Goal: Task Accomplishment & Management: Manage account settings

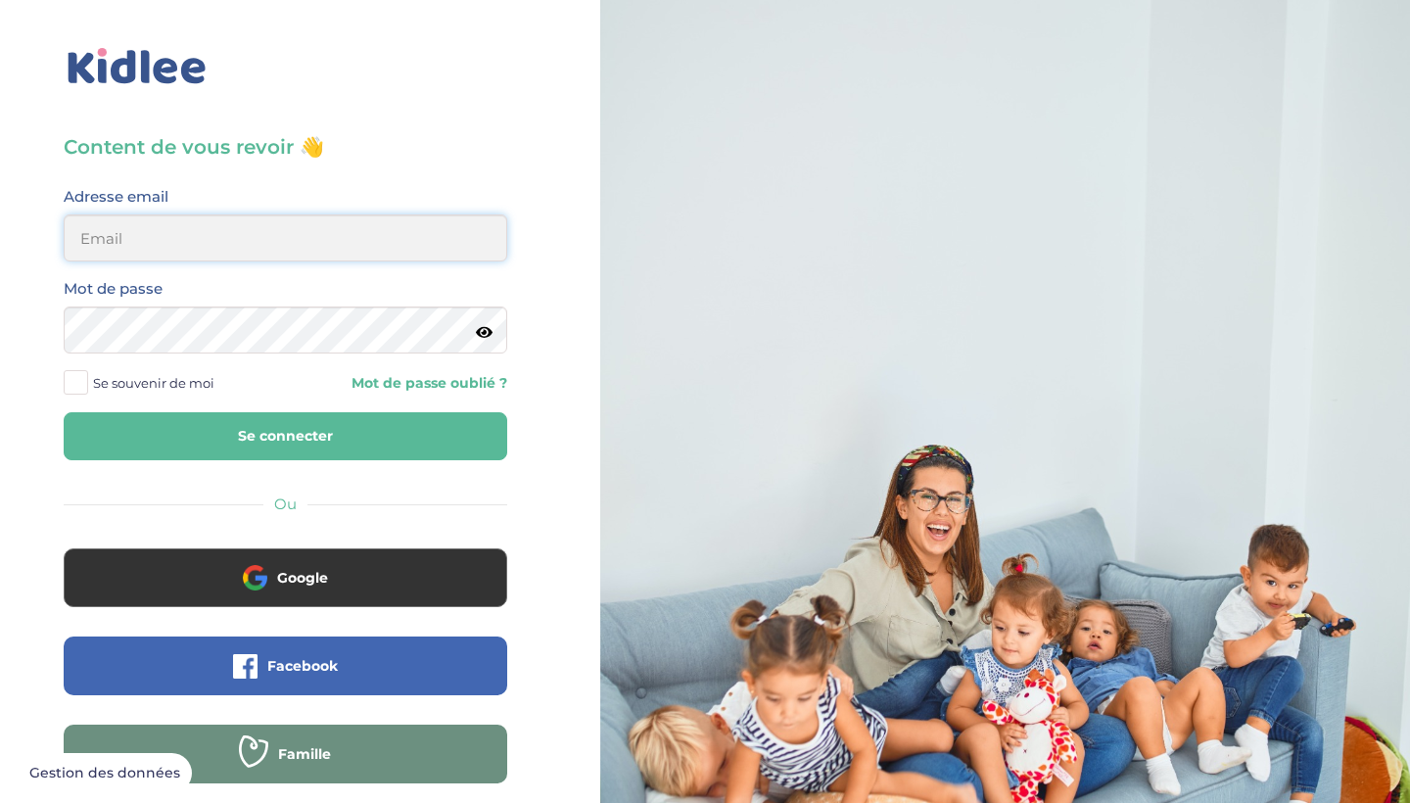
type input "[EMAIL_ADDRESS][DOMAIN_NAME]"
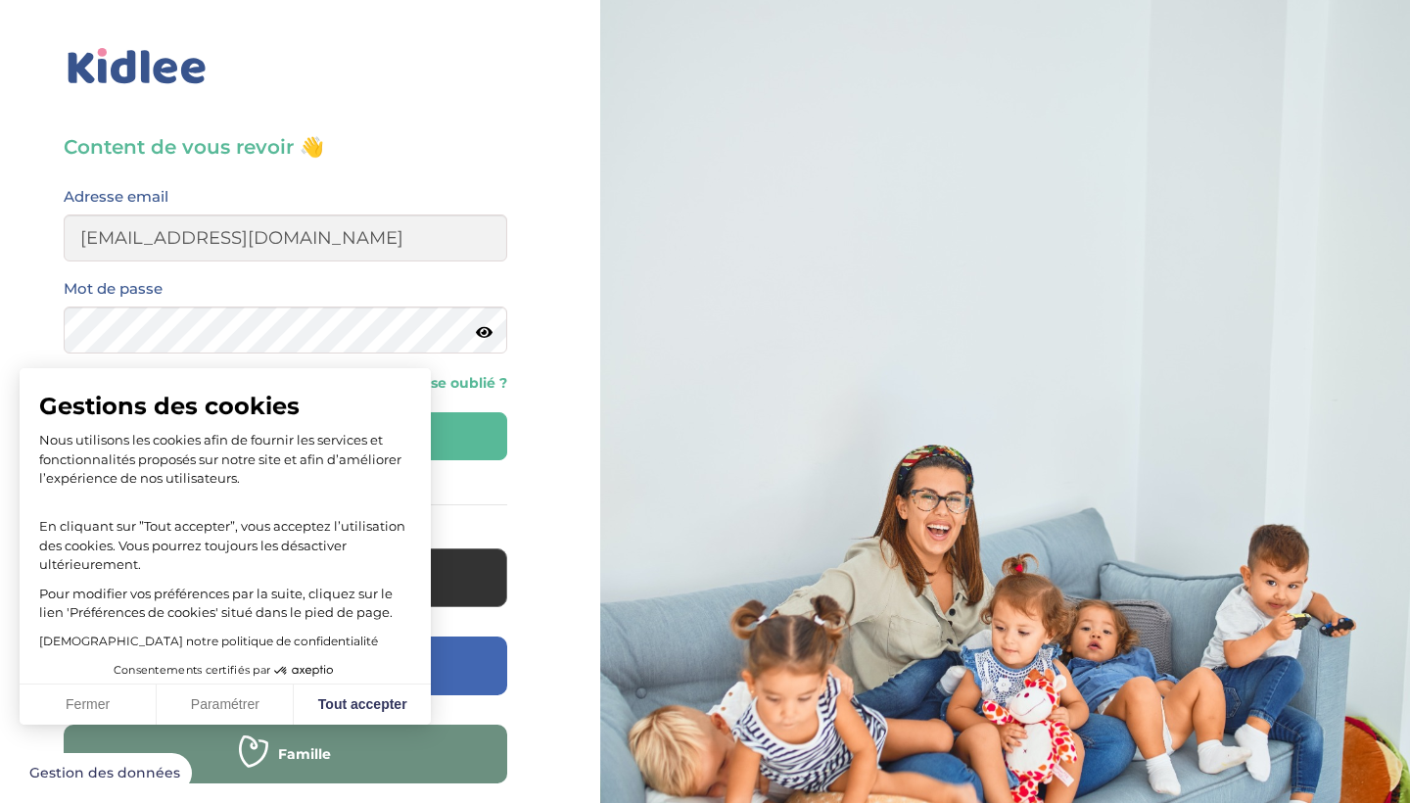
click at [257, 450] on p "Nous utilisons les cookies afin de fournir les services et fonctionnalités prop…" at bounding box center [225, 460] width 372 height 58
click at [379, 697] on button "Tout accepter" at bounding box center [362, 704] width 137 height 41
checkbox input "true"
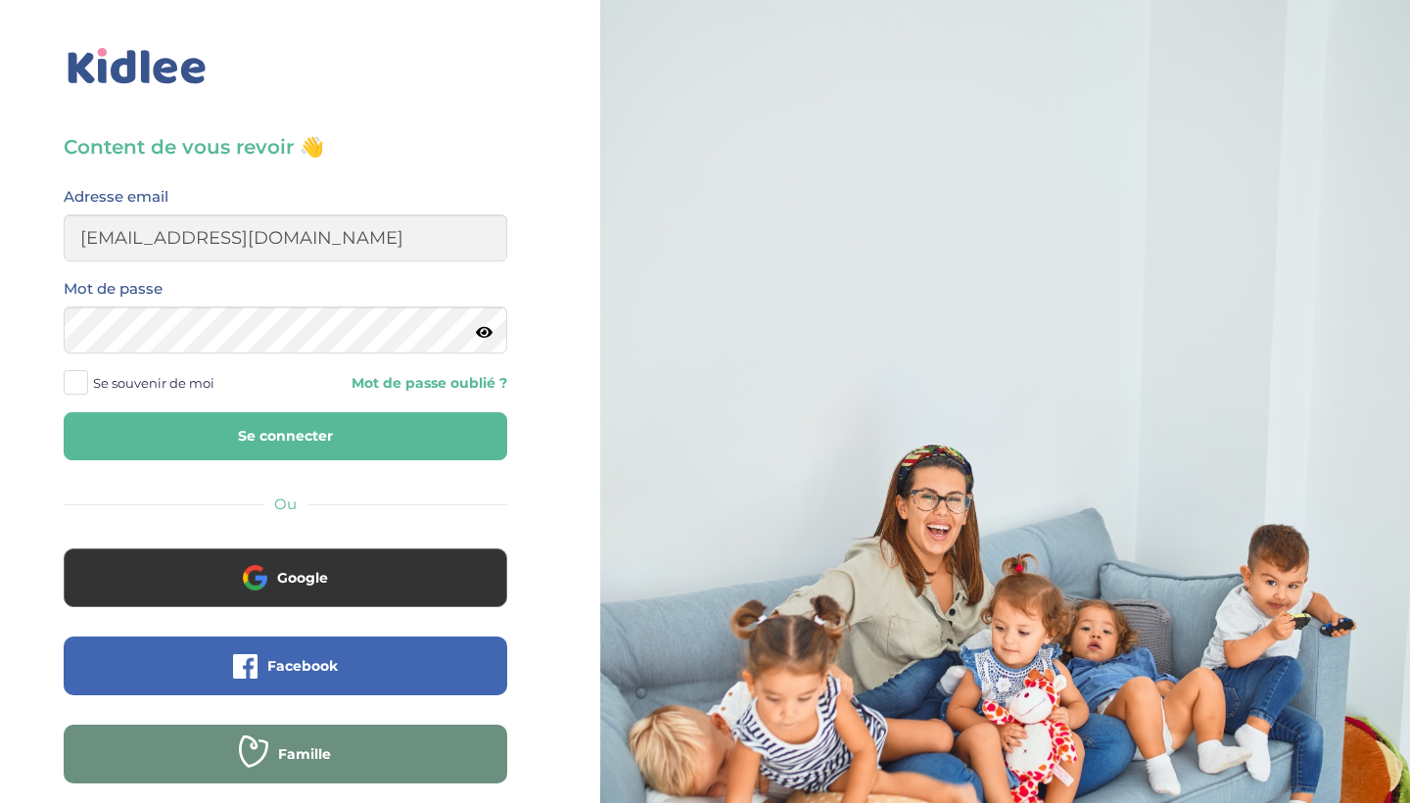
click at [388, 449] on button "Se connecter" at bounding box center [285, 436] width 443 height 48
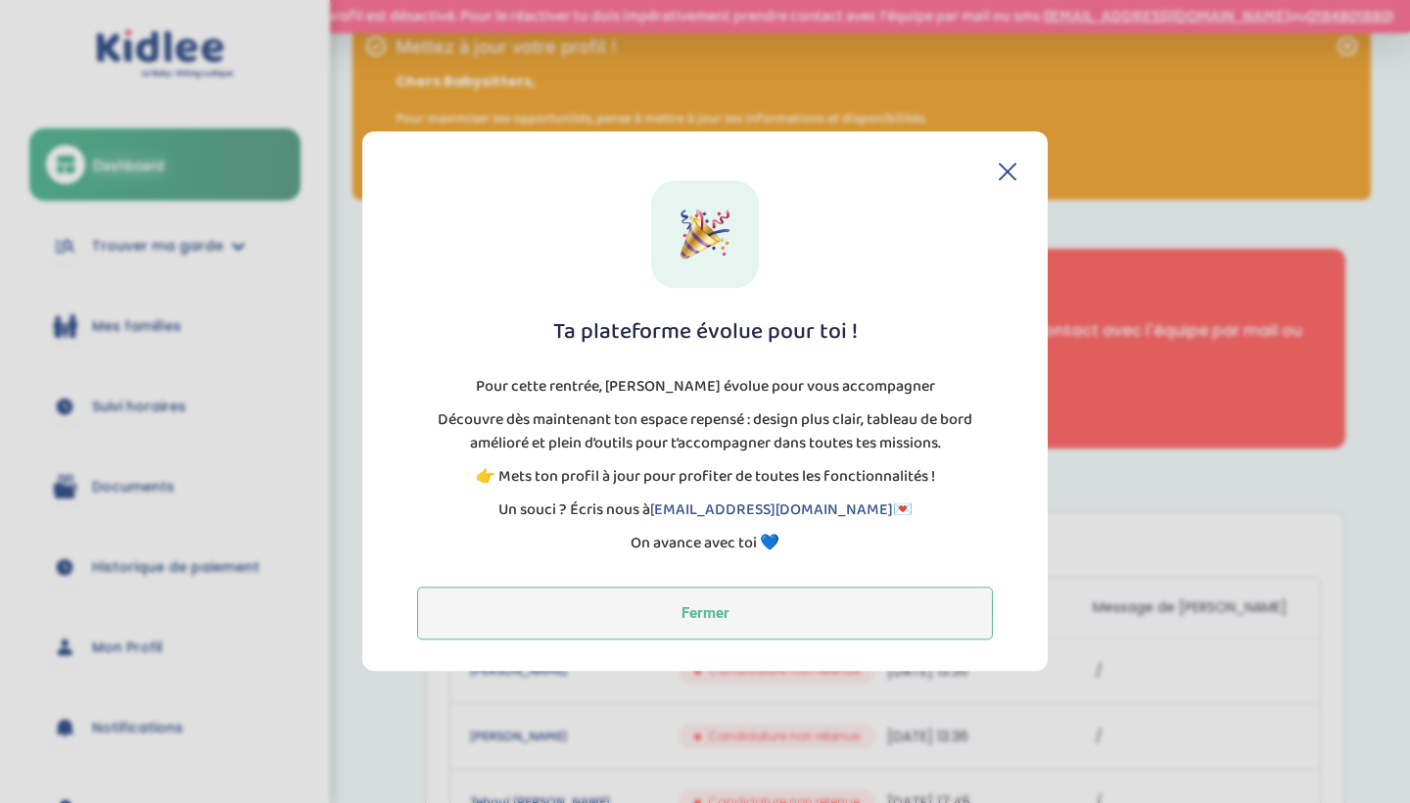
click at [673, 627] on button "Fermer" at bounding box center [705, 613] width 576 height 53
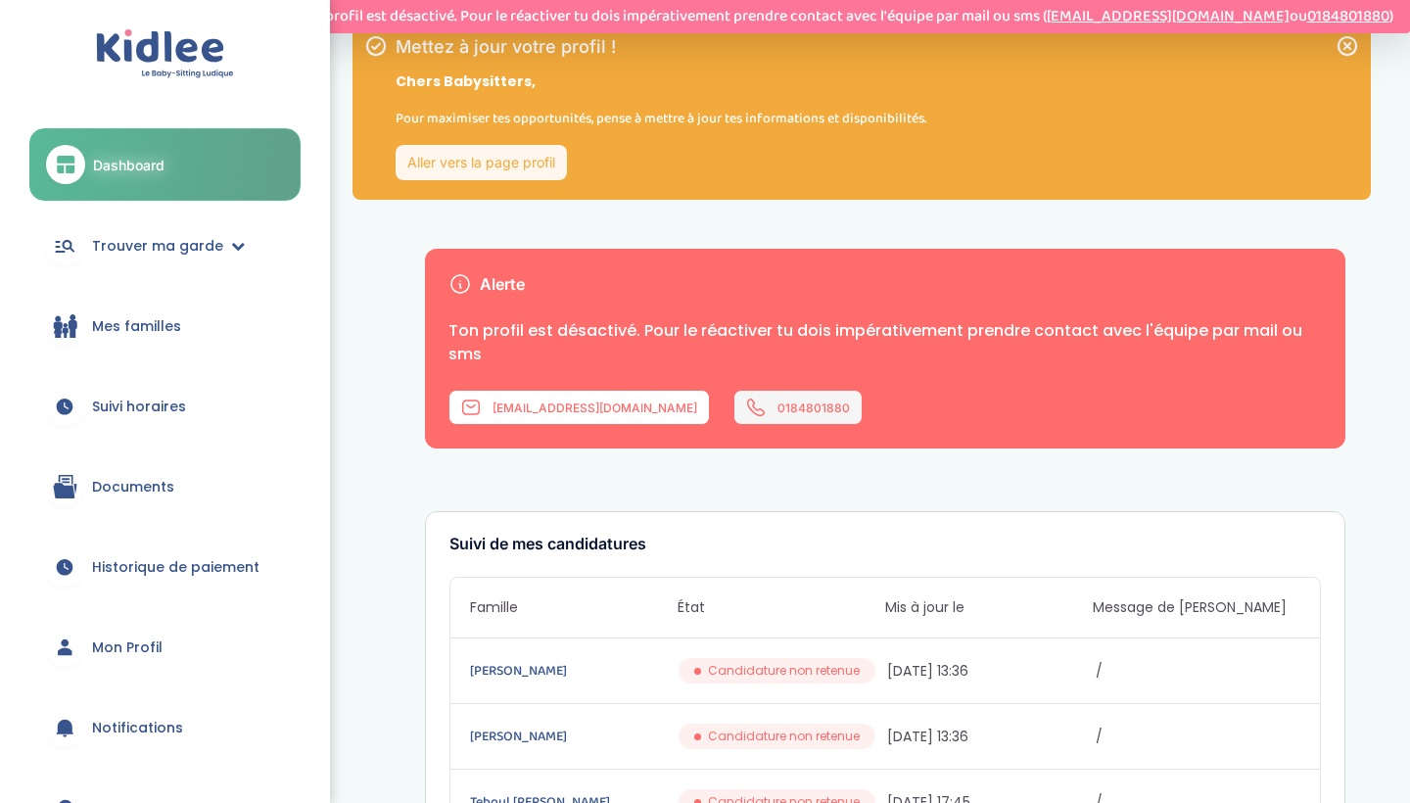
click at [777, 409] on span "0184801880" at bounding box center [813, 407] width 72 height 15
click at [207, 237] on span "Trouver ma garde" at bounding box center [157, 246] width 131 height 21
